Goal: Find specific page/section: Find specific page/section

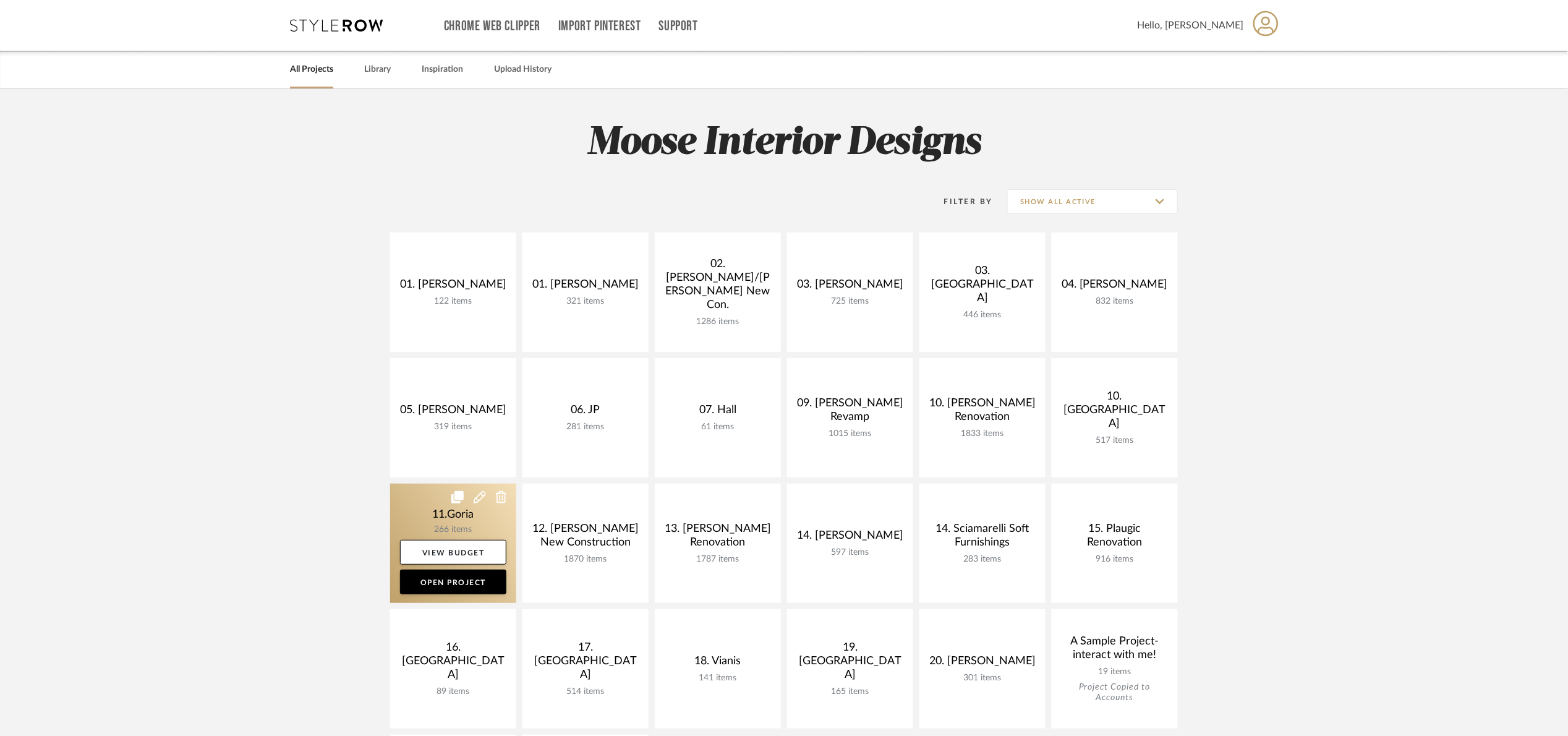
click at [425, 511] on link at bounding box center [453, 543] width 126 height 119
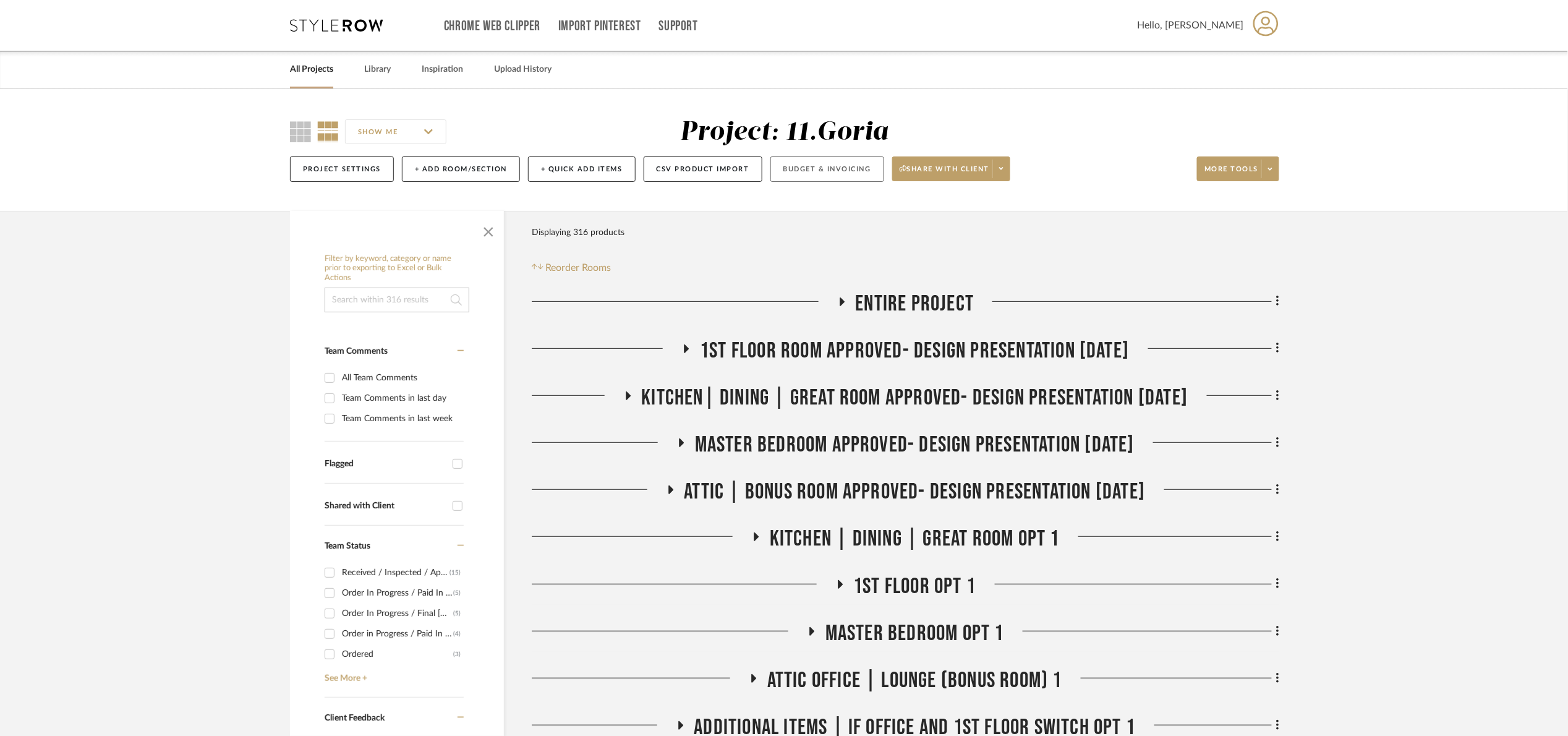
click at [835, 164] on button "Budget & Invoicing" at bounding box center [827, 169] width 114 height 26
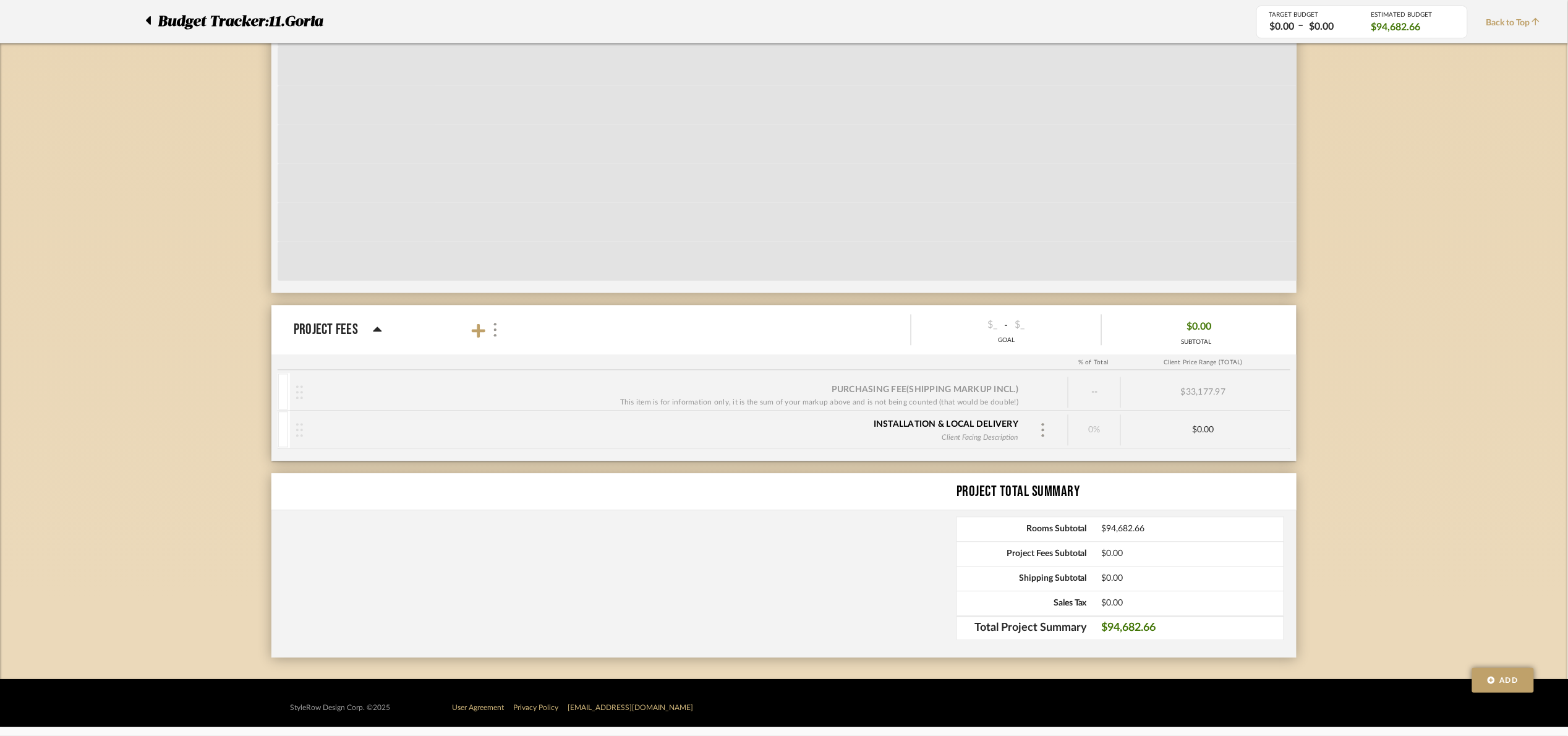
scroll to position [3234, 0]
